Goal: Task Accomplishment & Management: Manage account settings

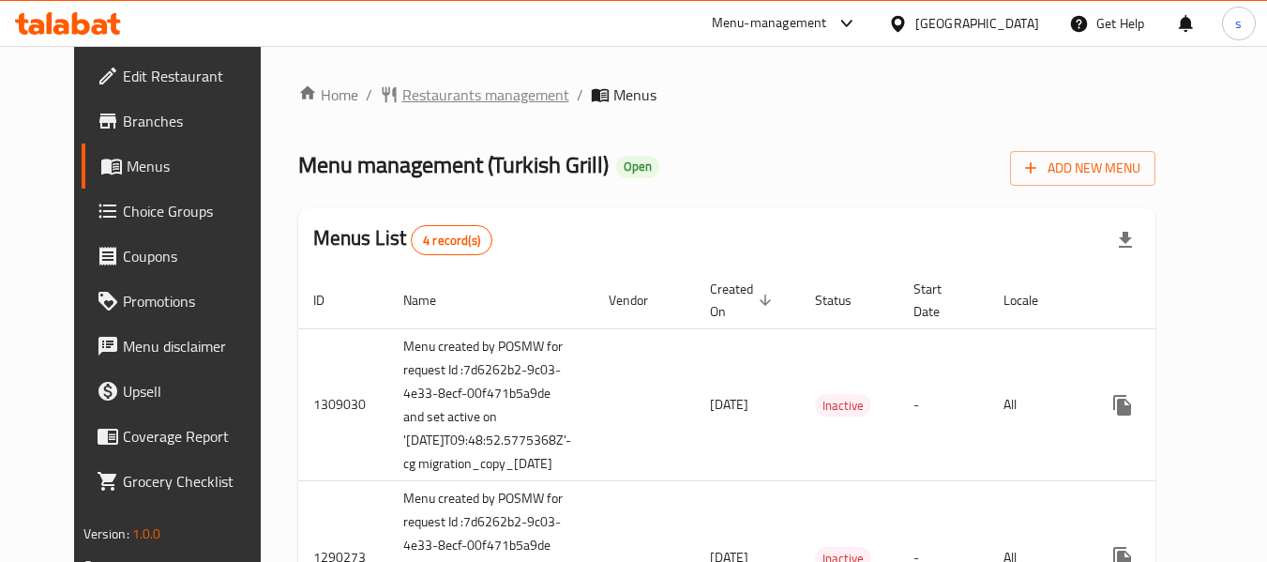
click at [429, 94] on span "Restaurants management" at bounding box center [485, 94] width 167 height 23
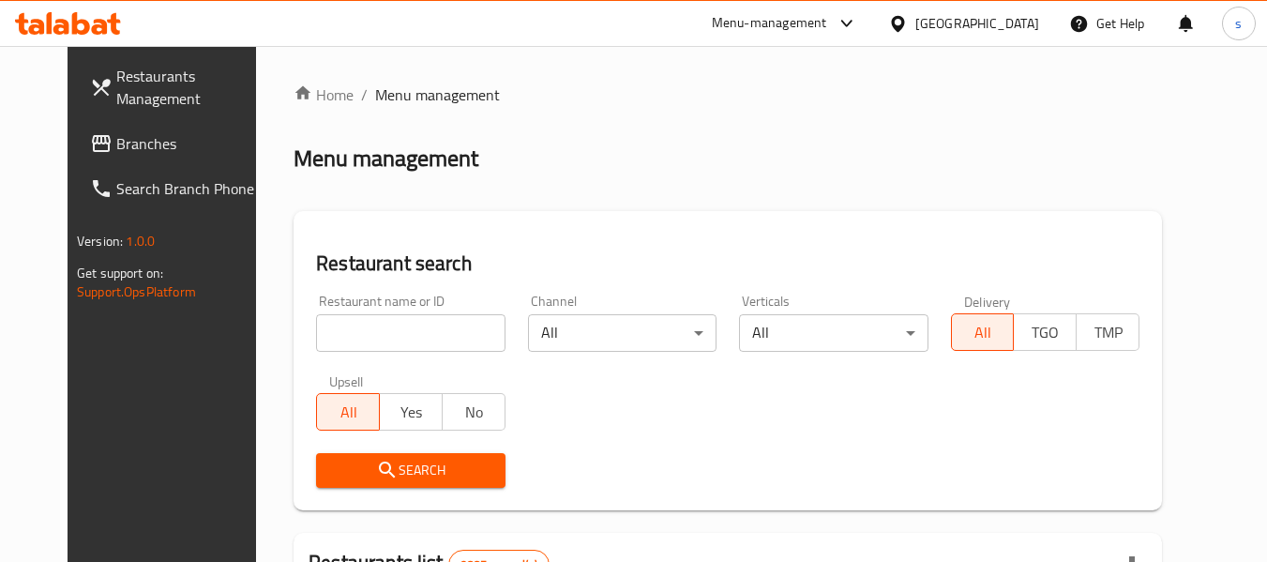
click at [369, 337] on input "search" at bounding box center [410, 333] width 189 height 38
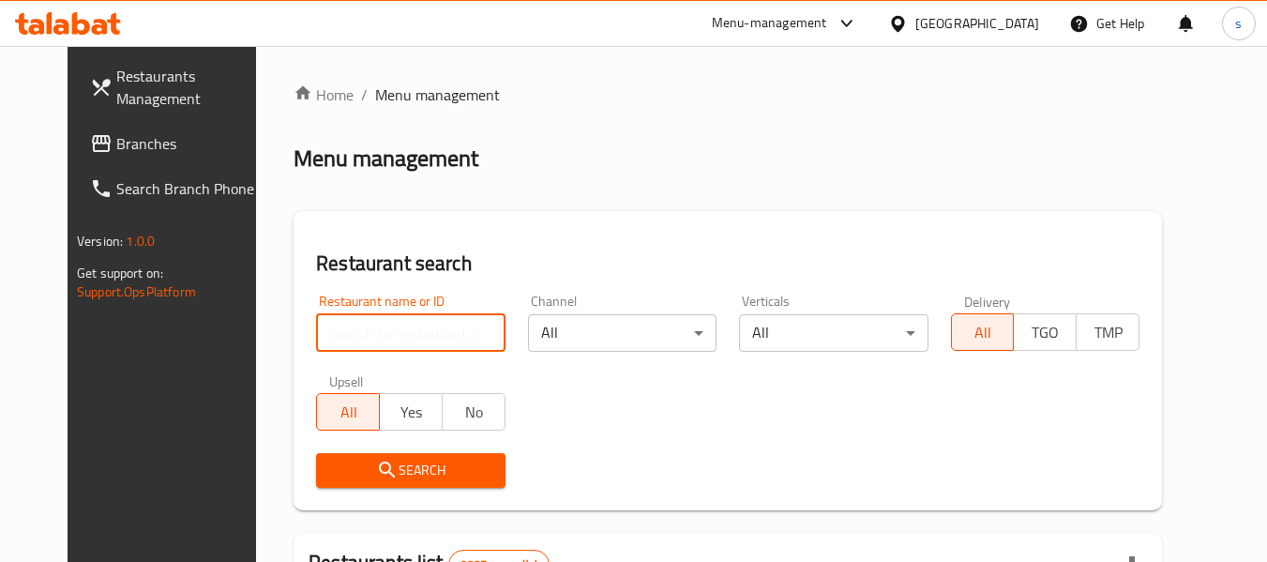
paste input "172"
type input "172"
click button "Search" at bounding box center [410, 470] width 189 height 35
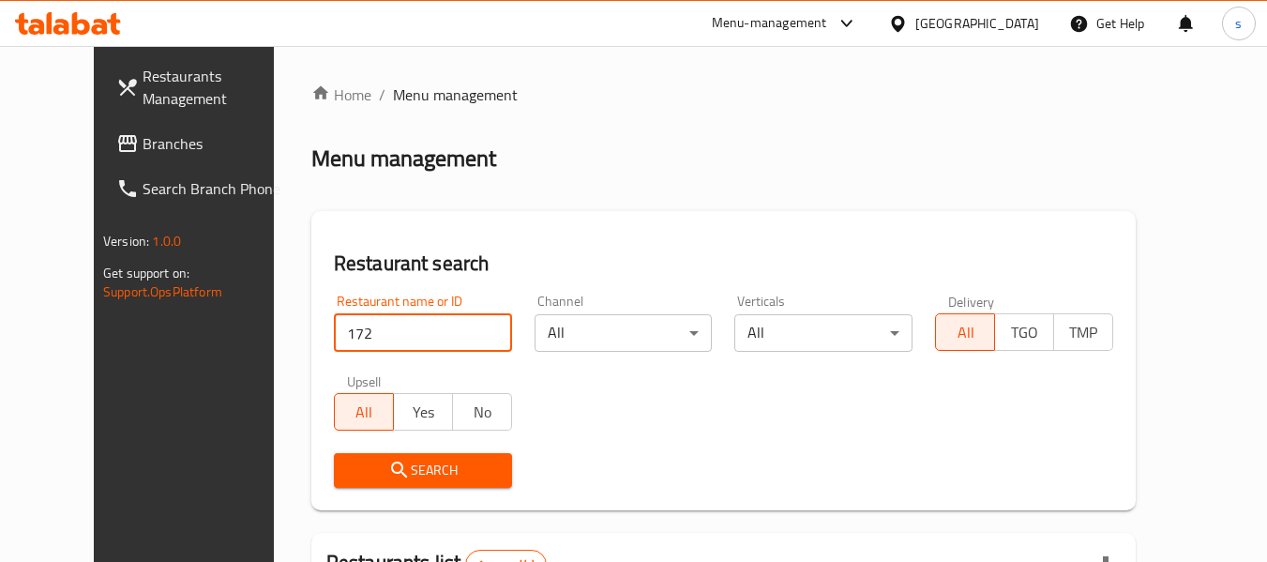
click at [915, 13] on div at bounding box center [901, 23] width 27 height 21
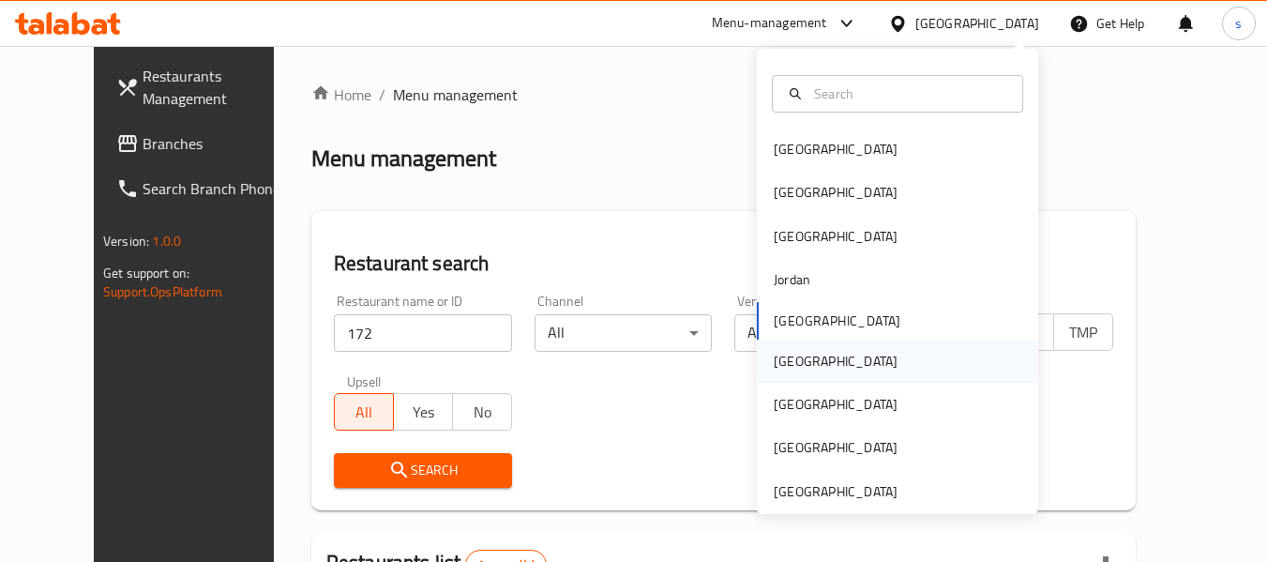
click at [788, 371] on div "[GEOGRAPHIC_DATA]" at bounding box center [836, 361] width 124 height 21
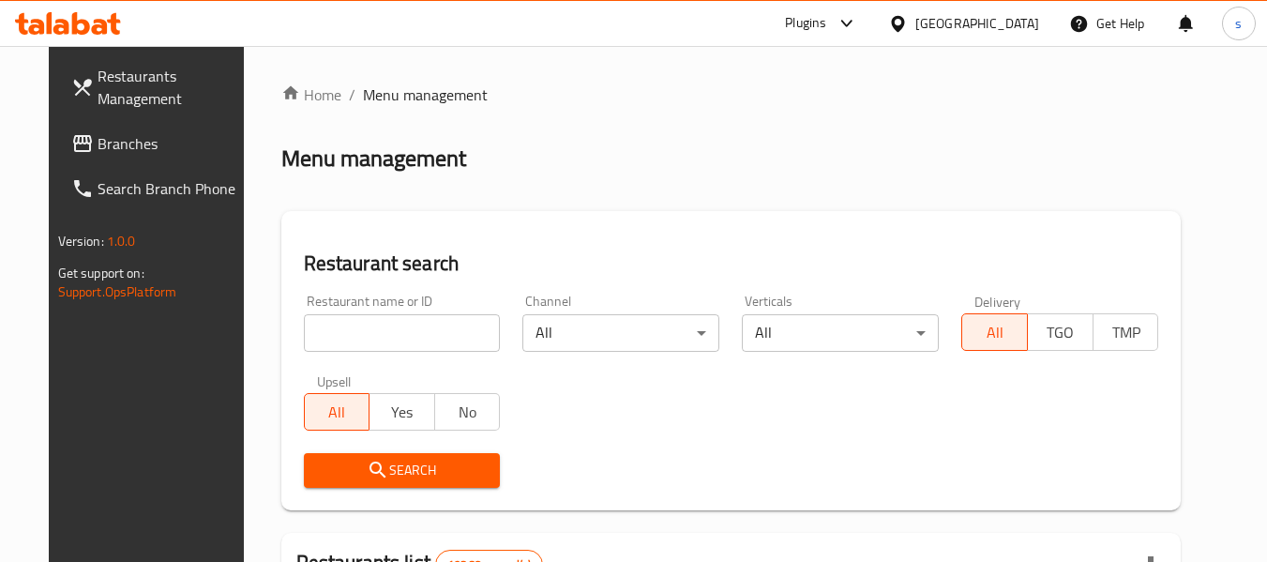
click at [98, 143] on span "Branches" at bounding box center [172, 143] width 148 height 23
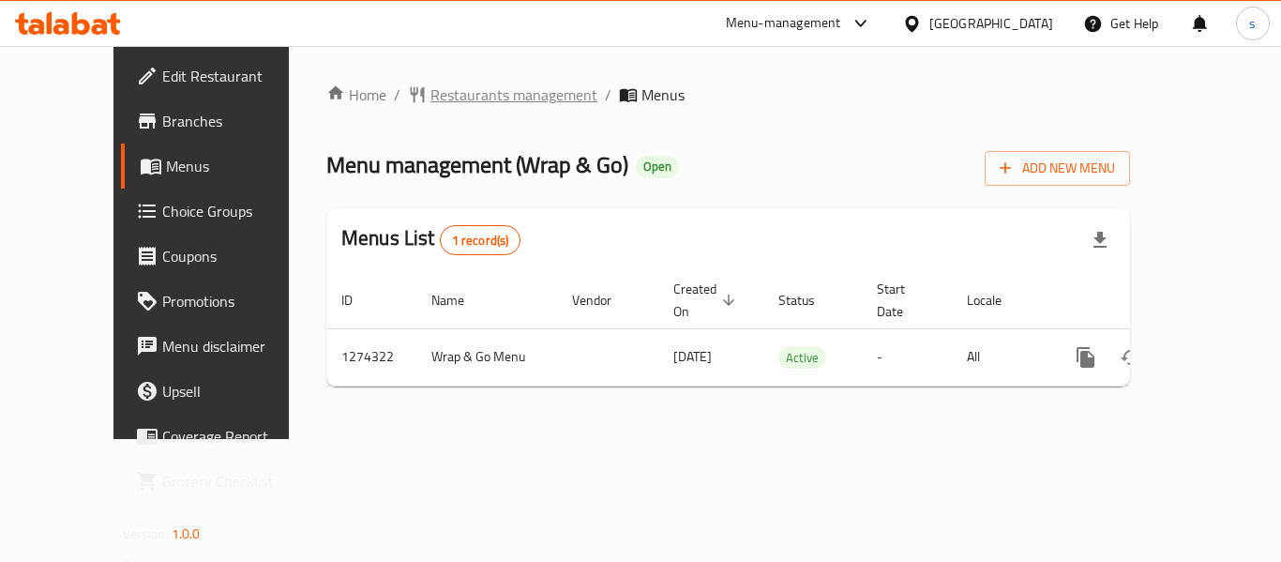
click at [431, 98] on span "Restaurants management" at bounding box center [514, 94] width 167 height 23
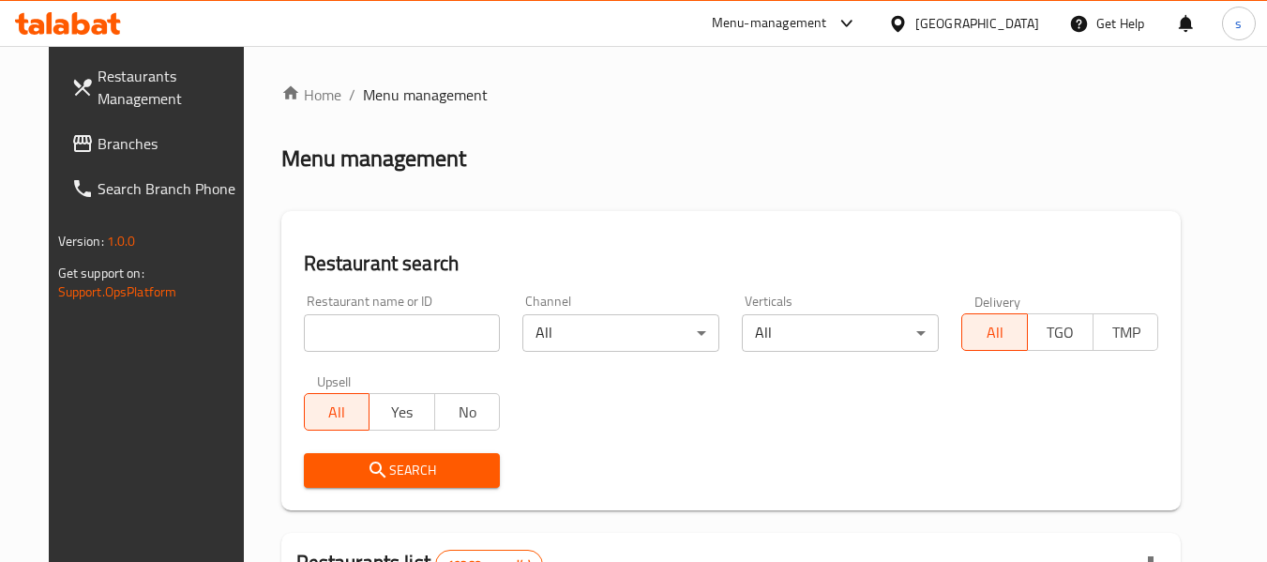
click at [349, 332] on input "search" at bounding box center [402, 333] width 197 height 38
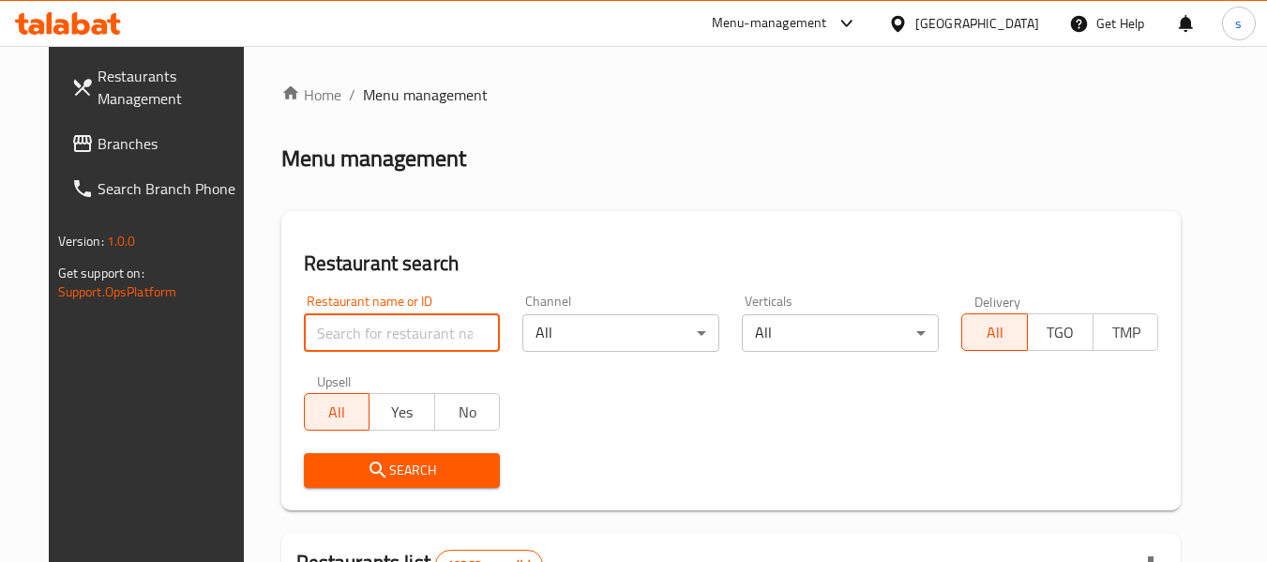
paste input "691171"
type input "691171"
click button "Search" at bounding box center [402, 470] width 197 height 35
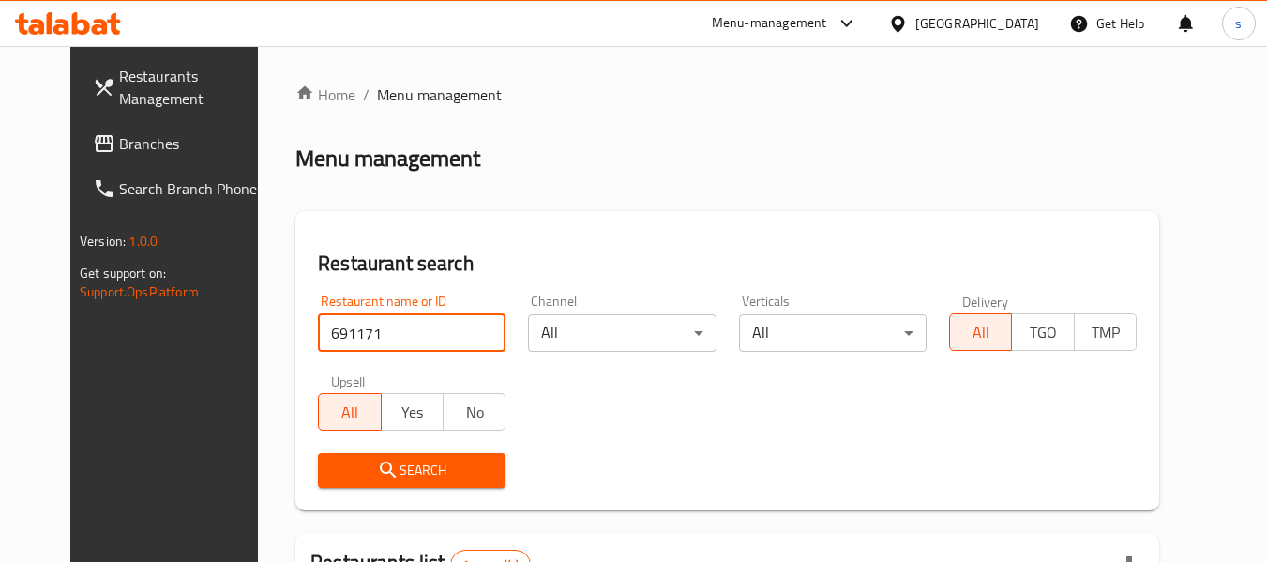
click at [915, 21] on div at bounding box center [901, 23] width 27 height 21
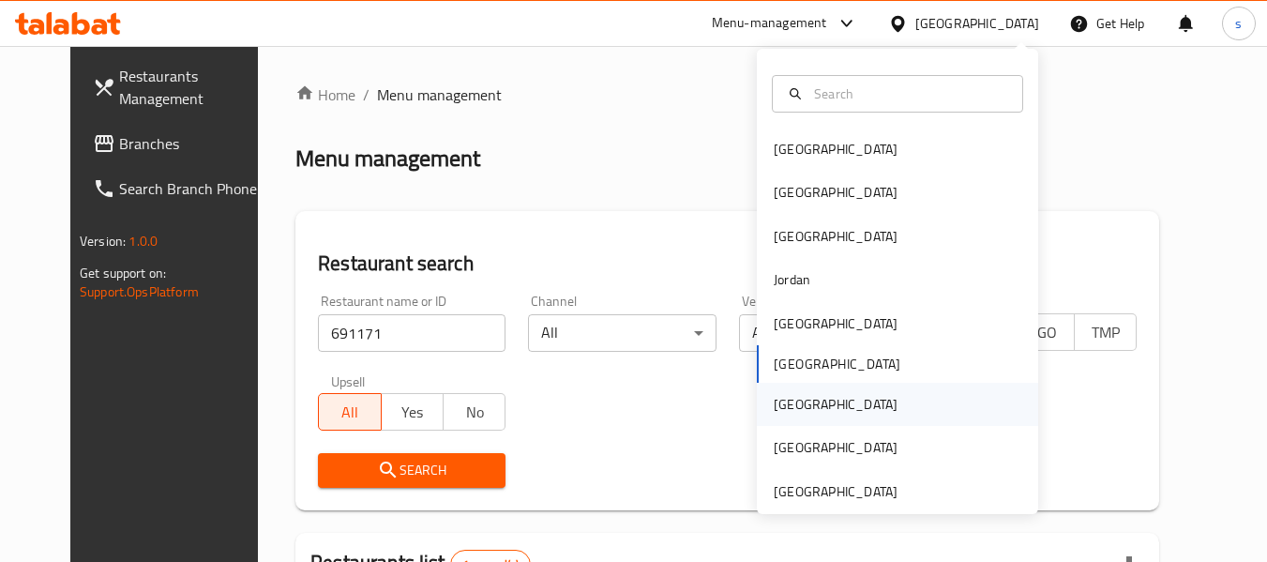
click at [777, 403] on div "[GEOGRAPHIC_DATA]" at bounding box center [836, 404] width 124 height 21
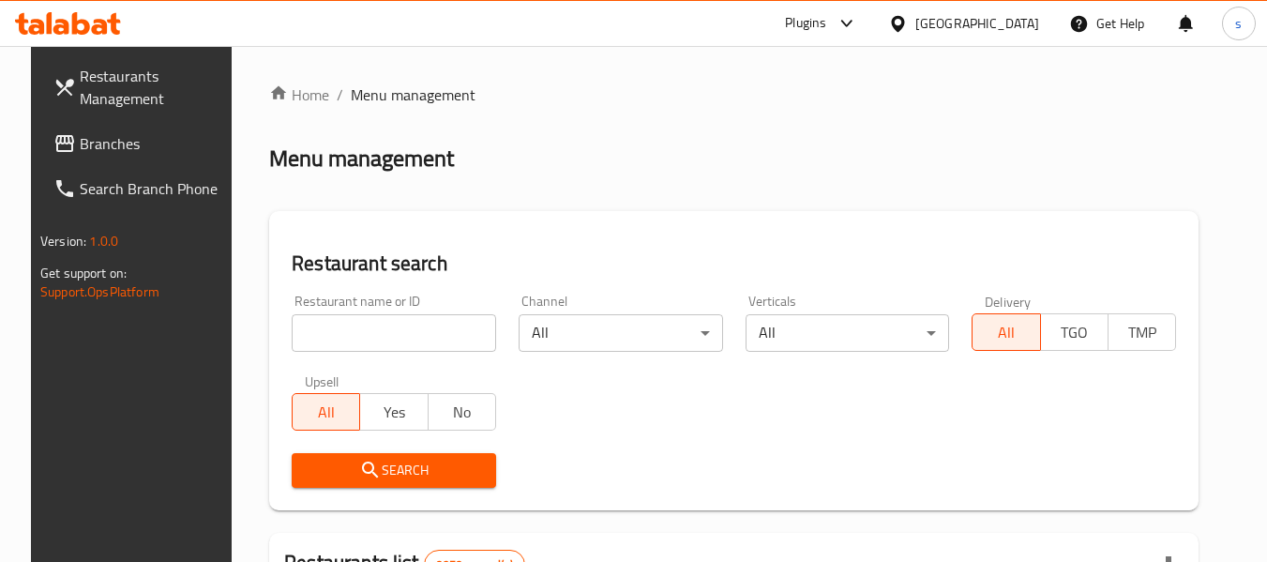
click at [78, 127] on link "Branches" at bounding box center [140, 143] width 204 height 45
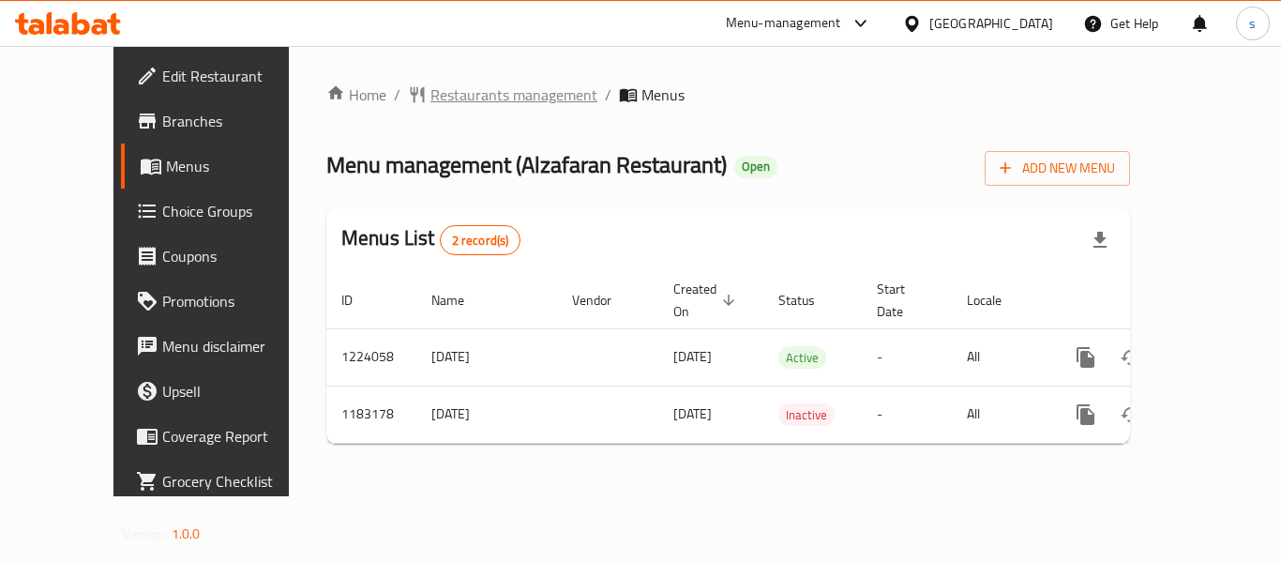
click at [431, 93] on span "Restaurants management" at bounding box center [514, 94] width 167 height 23
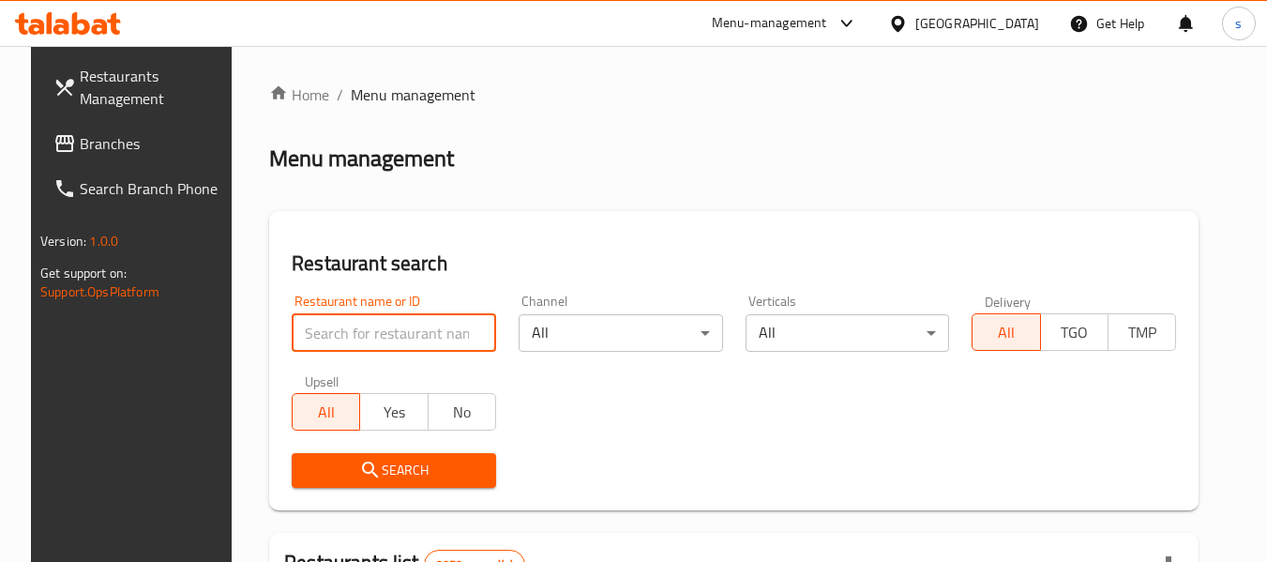
click at [359, 332] on input "search" at bounding box center [394, 333] width 204 height 38
paste input "666270"
type input "666270"
click button "Search" at bounding box center [394, 470] width 204 height 35
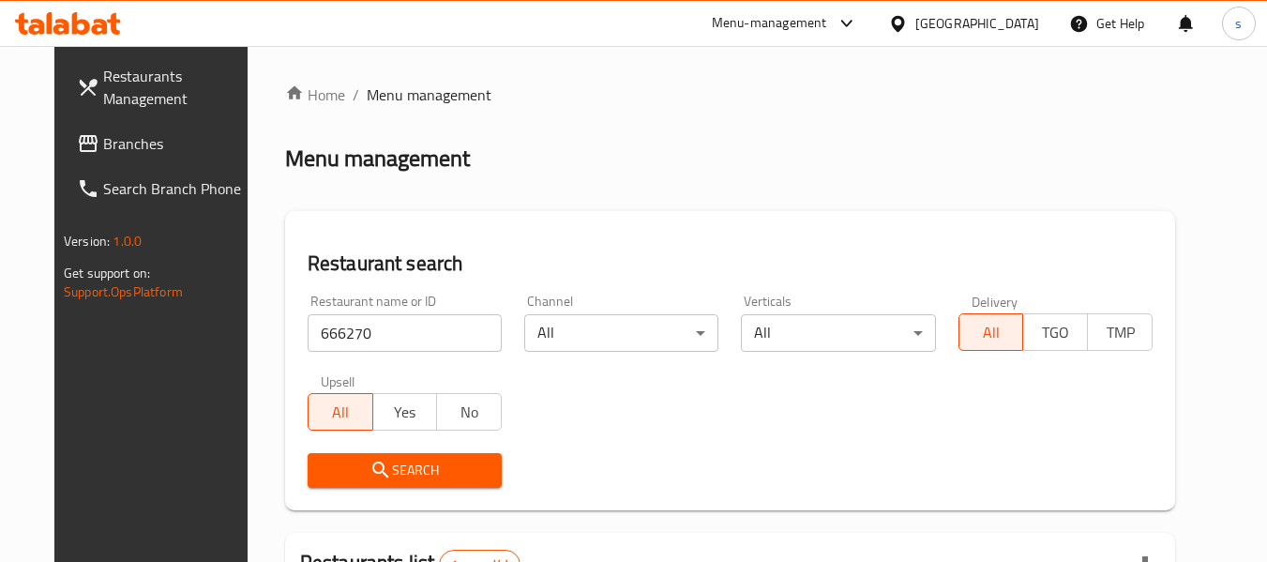
click at [908, 19] on icon at bounding box center [898, 24] width 20 height 20
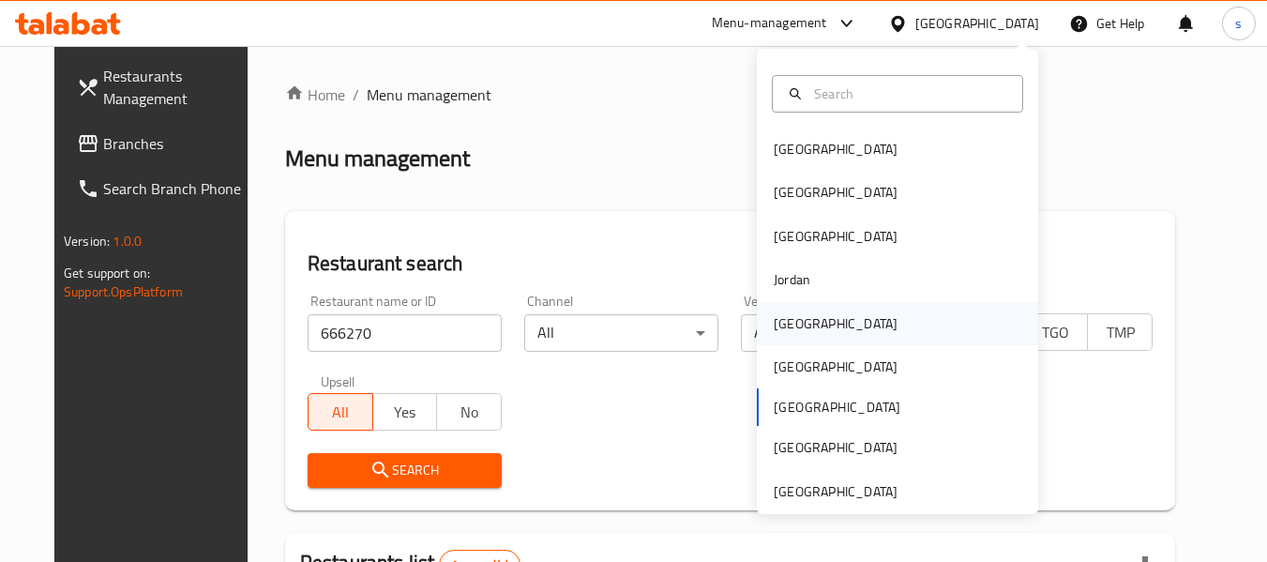
click at [794, 327] on div "[GEOGRAPHIC_DATA]" at bounding box center [836, 323] width 124 height 21
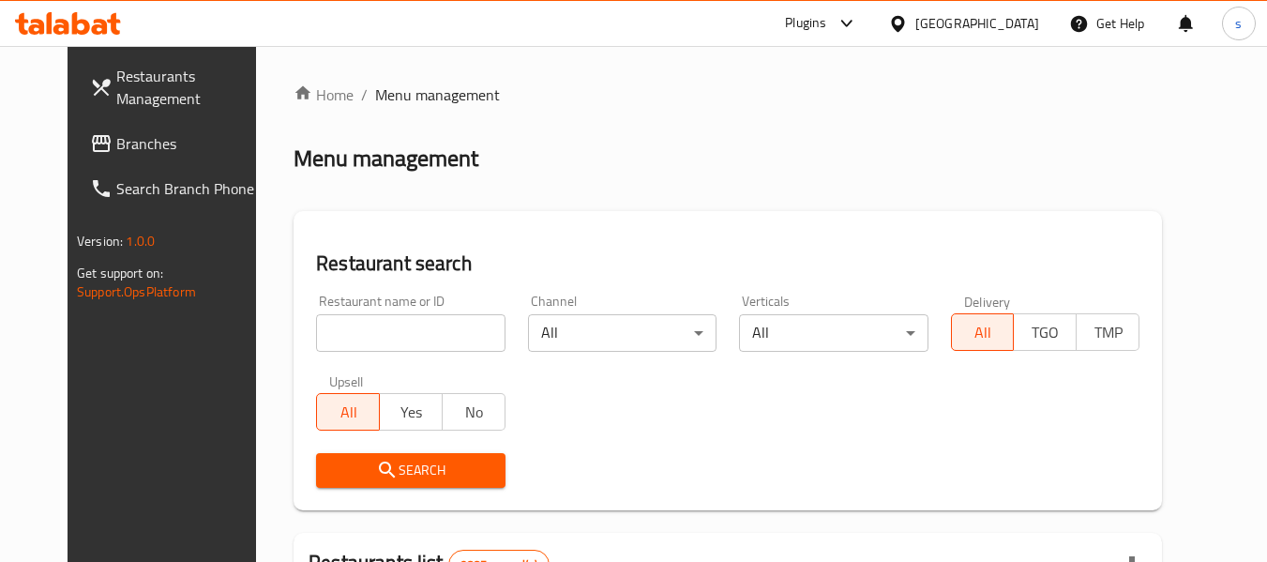
click at [116, 149] on span "Branches" at bounding box center [190, 143] width 148 height 23
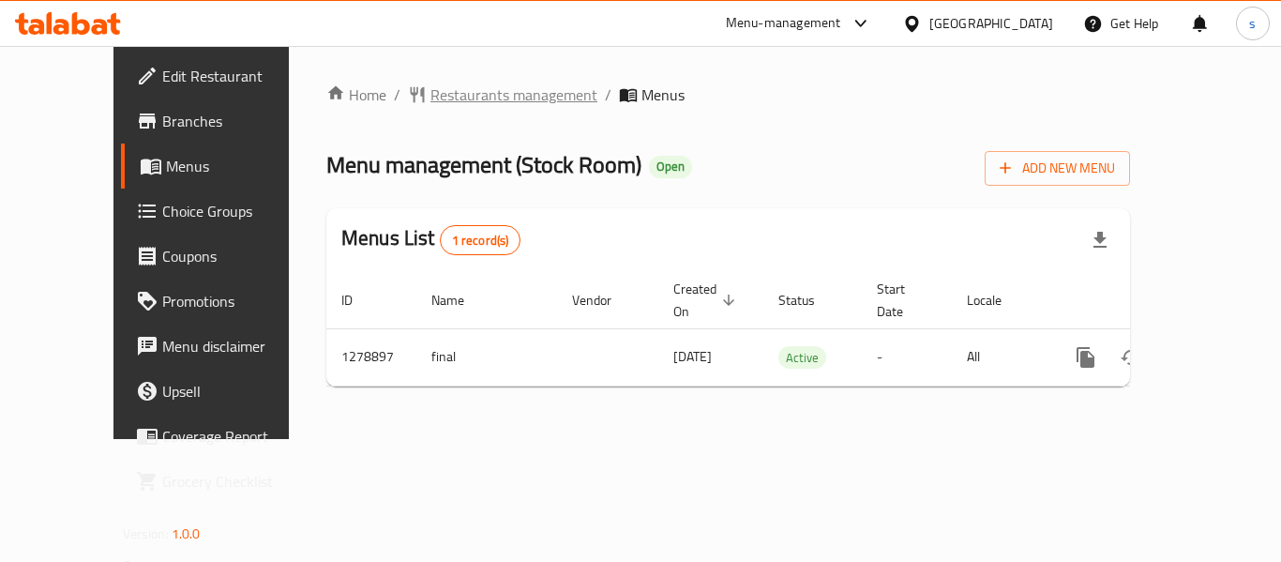
click at [431, 96] on span "Restaurants management" at bounding box center [514, 94] width 167 height 23
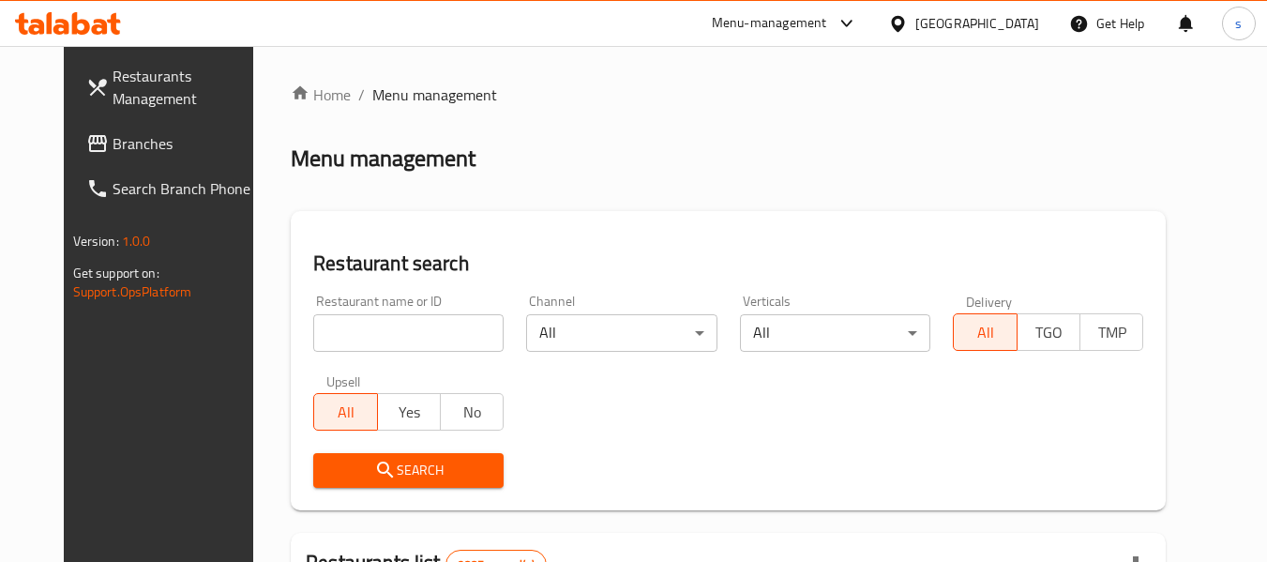
click at [341, 331] on input "search" at bounding box center [408, 333] width 190 height 38
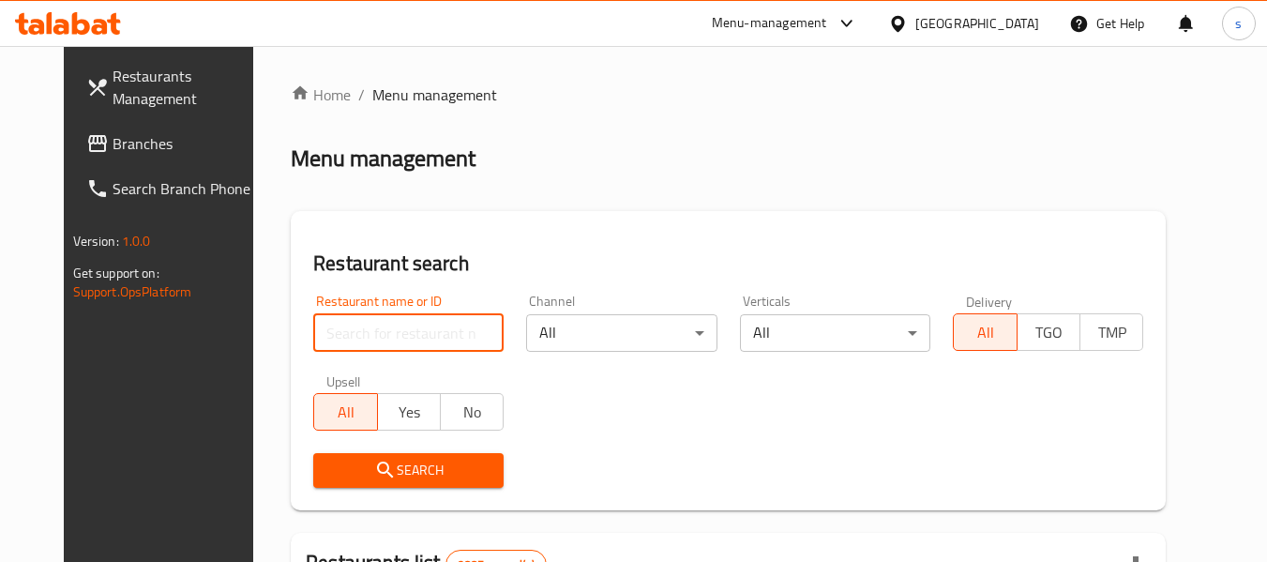
paste input "693039"
type input "693039"
click button "Search" at bounding box center [408, 470] width 190 height 35
